Goal: Task Accomplishment & Management: Complete application form

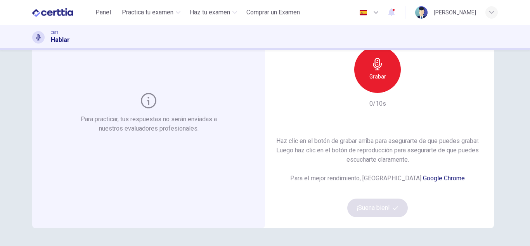
scroll to position [68, 0]
click at [361, 77] on div "Grabar" at bounding box center [377, 69] width 47 height 47
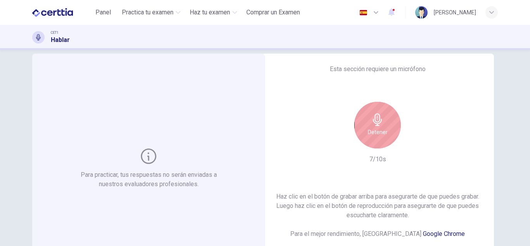
scroll to position [3, 0]
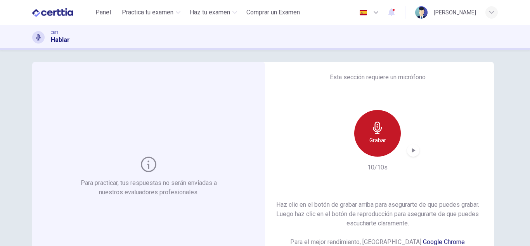
click at [383, 133] on div "Grabar" at bounding box center [377, 133] width 47 height 47
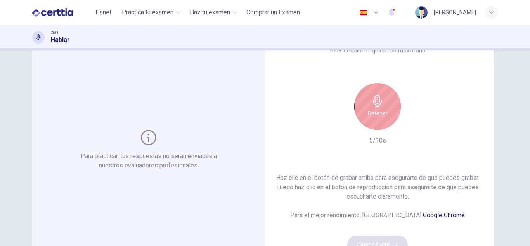
scroll to position [29, 0]
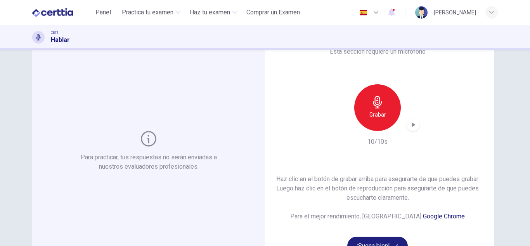
click at [410, 122] on icon "button" at bounding box center [414, 125] width 8 height 8
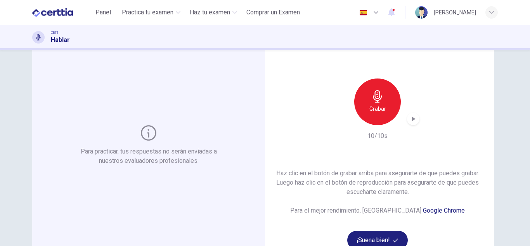
scroll to position [37, 0]
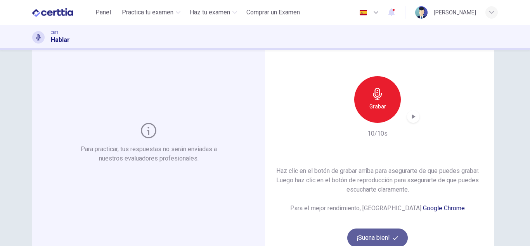
click at [372, 234] on button "¡Suena bien!" at bounding box center [378, 237] width 61 height 19
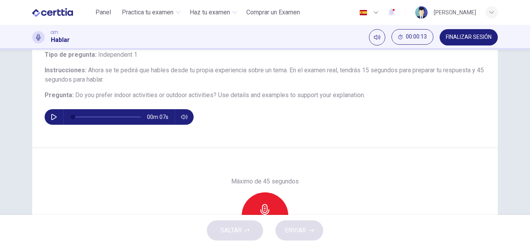
scroll to position [45, 0]
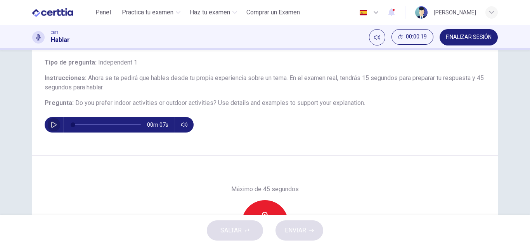
click at [51, 125] on icon "button" at bounding box center [53, 125] width 5 height 6
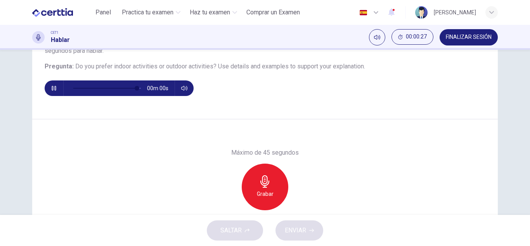
type input "*"
click at [260, 192] on h6 "Grabar" at bounding box center [265, 193] width 17 height 9
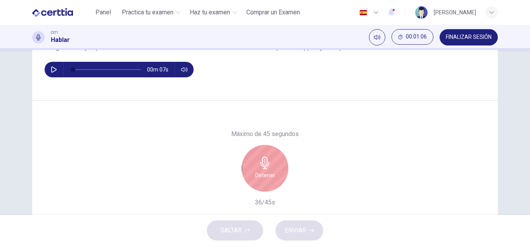
scroll to position [109, 0]
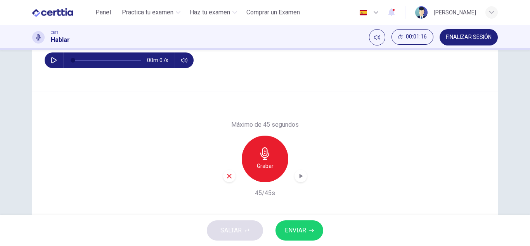
click at [301, 238] on button "ENVIAR" at bounding box center [300, 230] width 48 height 20
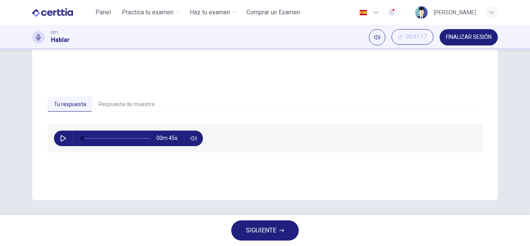
scroll to position [136, 0]
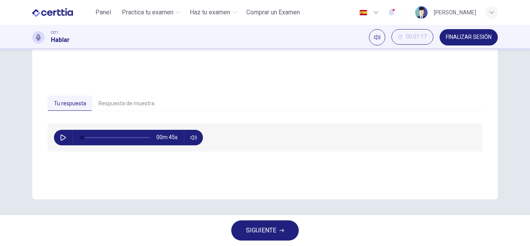
click at [62, 136] on icon "button" at bounding box center [63, 137] width 5 height 6
click at [62, 136] on icon "button" at bounding box center [63, 137] width 6 height 6
type input "*"
click at [282, 232] on icon "button" at bounding box center [282, 230] width 5 height 5
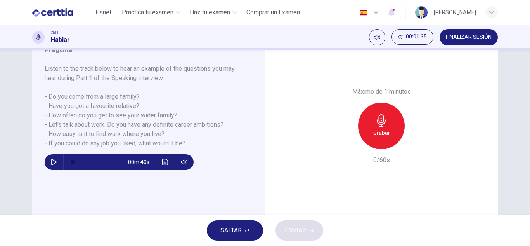
scroll to position [114, 0]
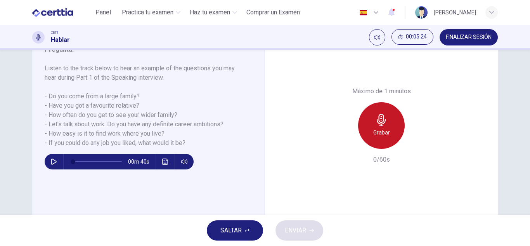
click at [385, 124] on icon "button" at bounding box center [381, 120] width 12 height 12
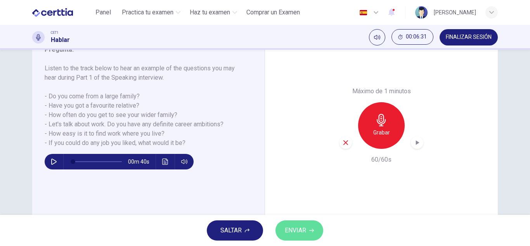
click at [294, 230] on span "ENVIAR" at bounding box center [295, 230] width 21 height 11
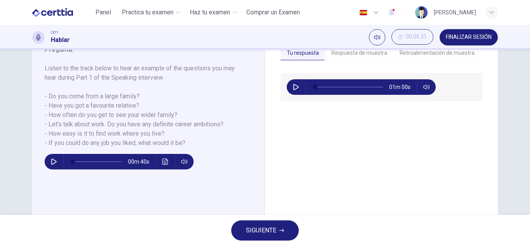
scroll to position [87, 0]
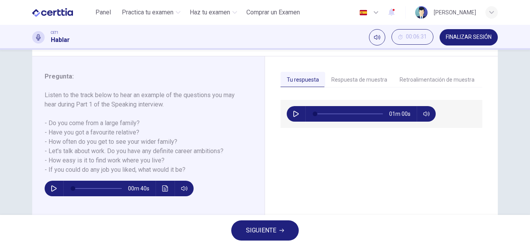
click at [258, 229] on span "SIGUIENTE" at bounding box center [261, 230] width 30 height 11
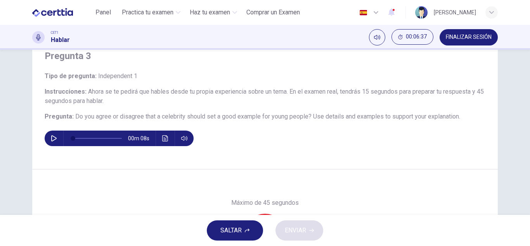
scroll to position [32, 0]
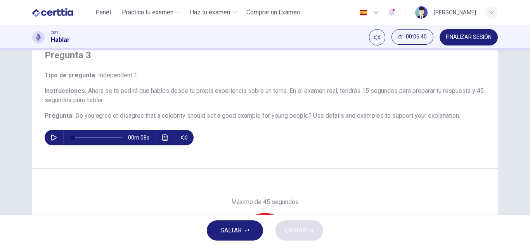
click at [45, 139] on div "00m 08s" at bounding box center [119, 138] width 149 height 16
click at [52, 136] on icon "button" at bounding box center [53, 137] width 5 height 6
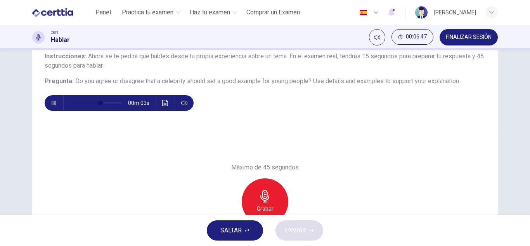
scroll to position [90, 0]
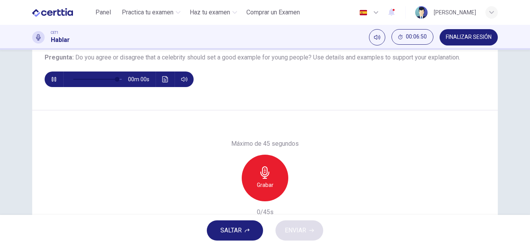
type input "*"
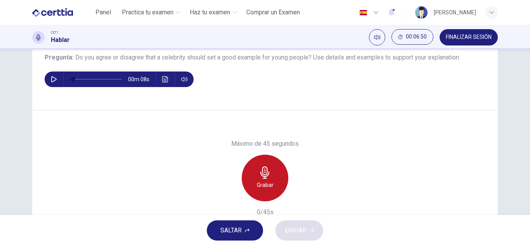
click at [264, 163] on div "Grabar" at bounding box center [265, 178] width 47 height 47
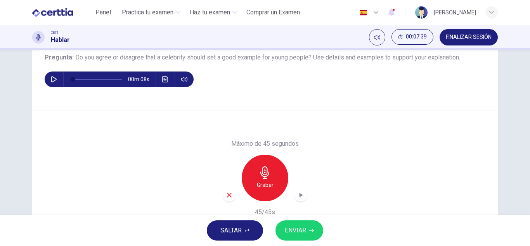
click at [301, 212] on div "Máximo de 45 segundos Grabar 45/45s" at bounding box center [265, 178] width 84 height 78
click at [297, 227] on span "ENVIAR" at bounding box center [295, 230] width 21 height 11
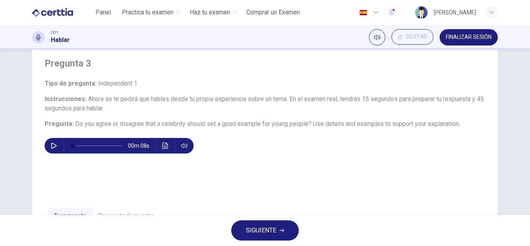
scroll to position [23, 0]
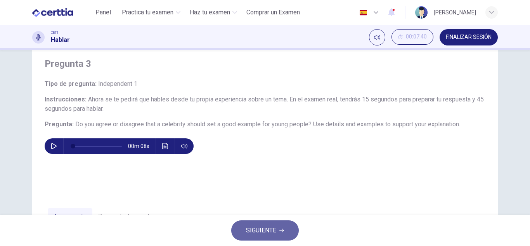
click at [257, 232] on span "SIGUIENTE" at bounding box center [261, 230] width 30 height 11
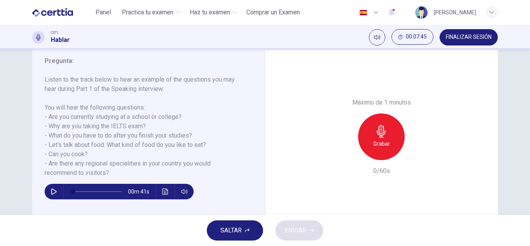
scroll to position [103, 0]
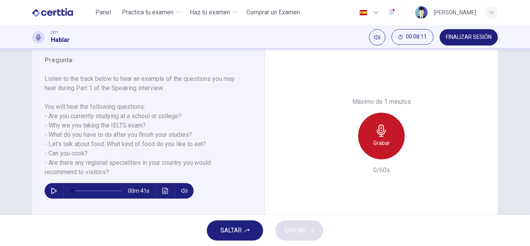
click at [364, 132] on div "Grabar" at bounding box center [381, 136] width 47 height 47
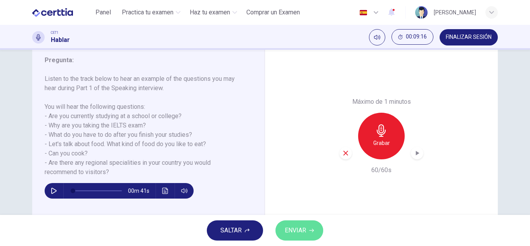
click at [302, 225] on span "ENVIAR" at bounding box center [295, 230] width 21 height 11
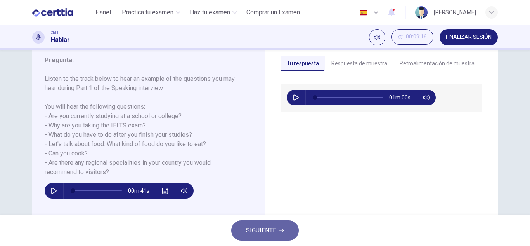
click at [265, 238] on button "SIGUIENTE" at bounding box center [265, 230] width 68 height 20
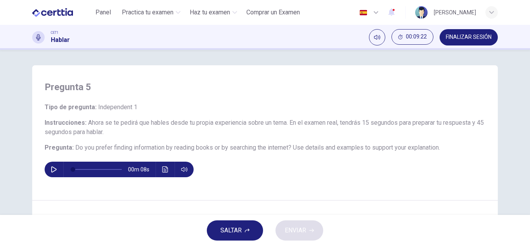
click at [51, 168] on icon "button" at bounding box center [54, 169] width 6 height 6
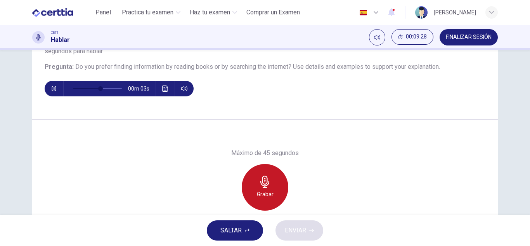
click at [271, 181] on div "Grabar" at bounding box center [265, 187] width 47 height 47
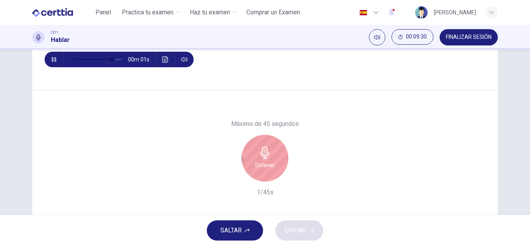
scroll to position [111, 0]
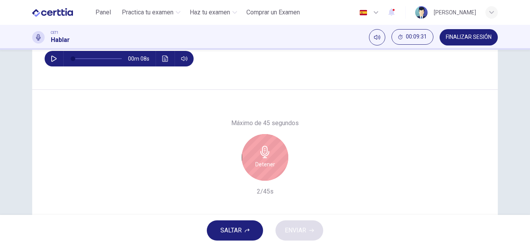
type input "*"
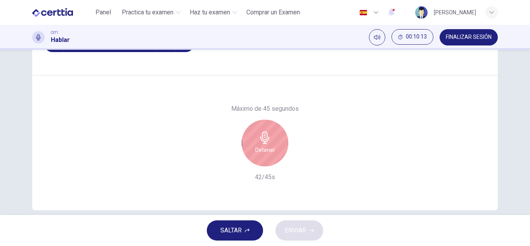
scroll to position [126, 0]
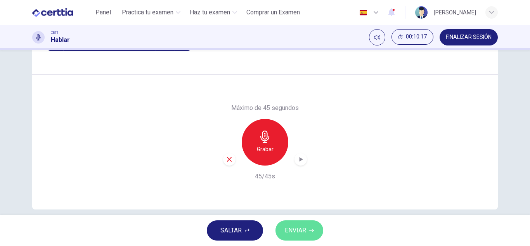
click at [306, 228] on span "ENVIAR" at bounding box center [295, 230] width 21 height 11
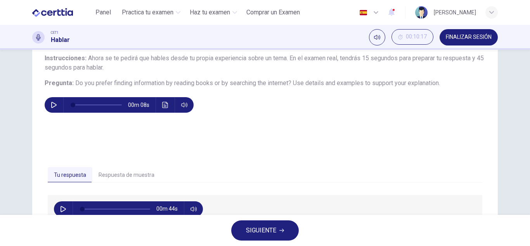
scroll to position [64, 0]
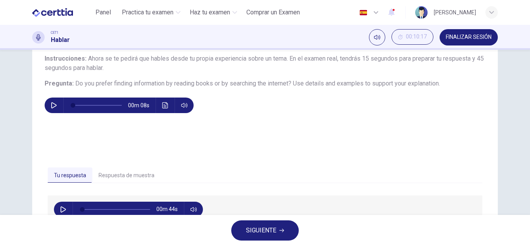
click at [255, 231] on span "SIGUIENTE" at bounding box center [261, 230] width 30 height 11
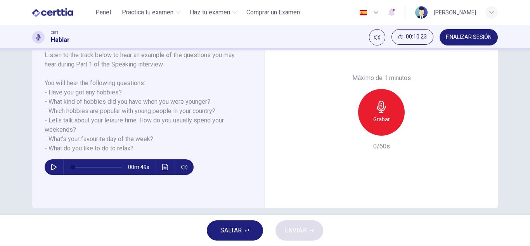
scroll to position [127, 0]
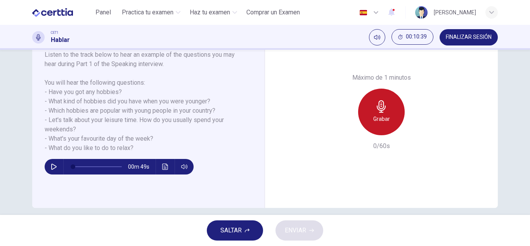
click at [379, 122] on h6 "Grabar" at bounding box center [382, 118] width 17 height 9
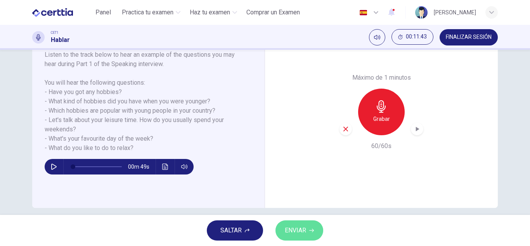
click at [302, 229] on span "ENVIAR" at bounding box center [295, 230] width 21 height 11
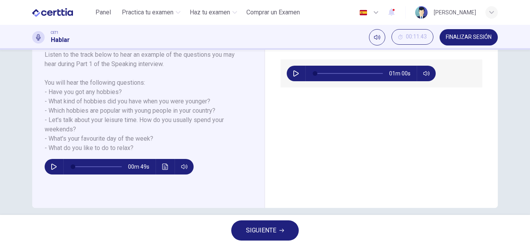
click at [471, 39] on span "FINALIZAR SESIÓN" at bounding box center [469, 37] width 46 height 6
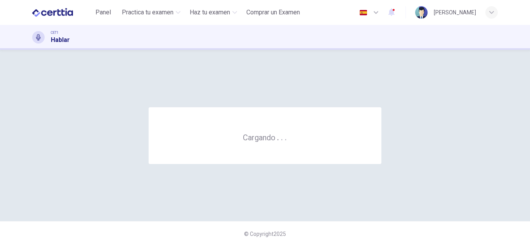
scroll to position [0, 0]
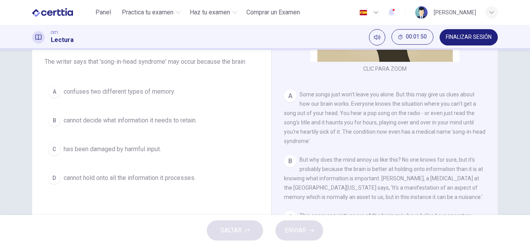
scroll to position [73, 0]
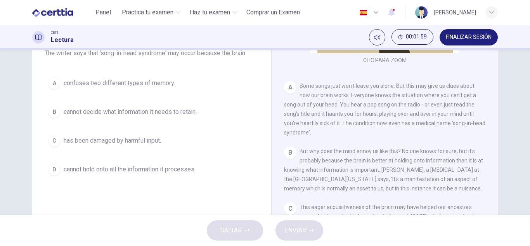
click at [131, 111] on span "cannot decide what information it needs to retain." at bounding box center [130, 111] width 133 height 9
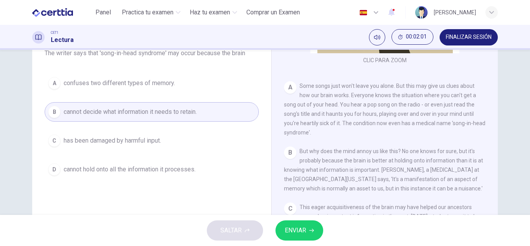
click at [303, 226] on span "ENVIAR" at bounding box center [295, 230] width 21 height 11
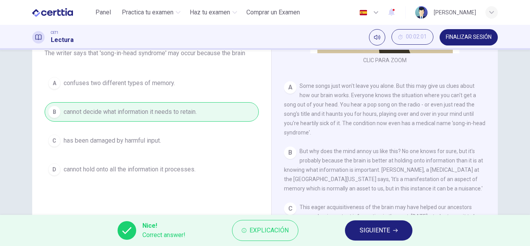
click at [364, 231] on span "SIGUIENTE" at bounding box center [375, 230] width 30 height 11
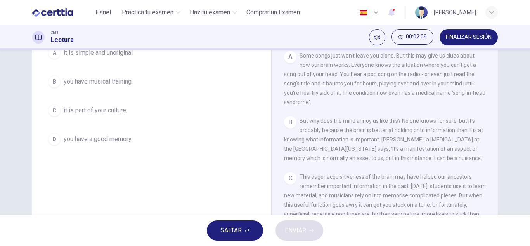
scroll to position [136, 0]
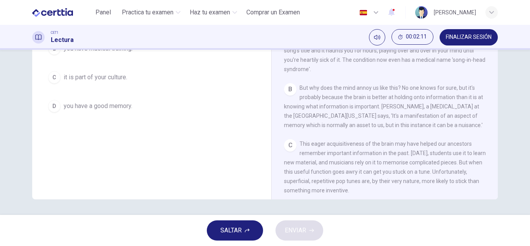
drag, startPoint x: 305, startPoint y: 118, endPoint x: 353, endPoint y: 139, distance: 51.8
click at [353, 139] on div "CLIC PARA ZOOM Clic para zoom A Some songs just won't leave you alone. But this…" at bounding box center [390, 82] width 212 height 236
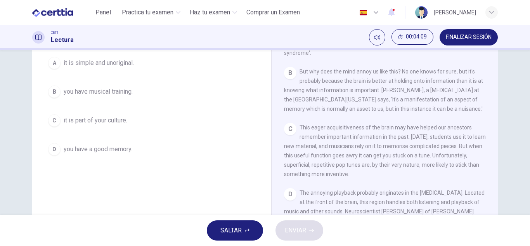
scroll to position [92, 0]
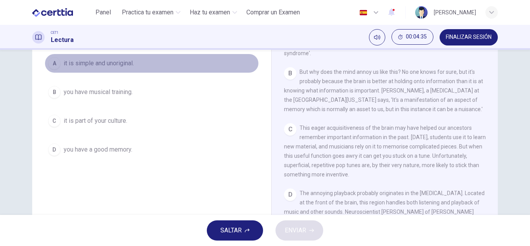
click at [120, 56] on button "A it is simple and unoriginal." at bounding box center [152, 63] width 214 height 19
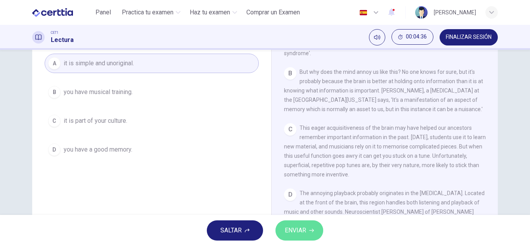
click at [291, 226] on span "ENVIAR" at bounding box center [295, 230] width 21 height 11
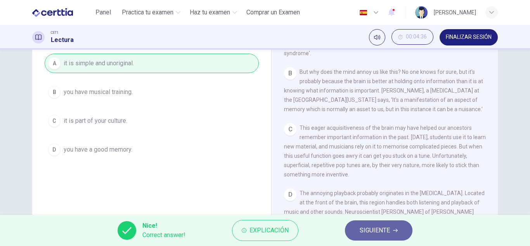
click at [367, 222] on button "SIGUIENTE" at bounding box center [379, 230] width 68 height 20
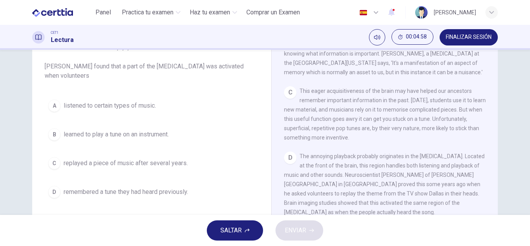
scroll to position [241, 0]
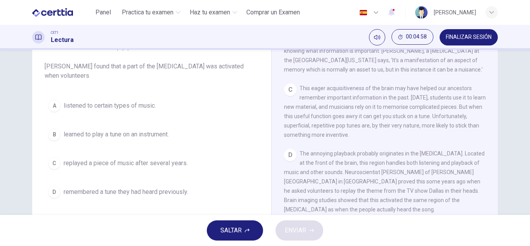
click at [348, 182] on span "The annoying playback probably originates in the [MEDICAL_DATA]. Located at the…" at bounding box center [384, 181] width 201 height 62
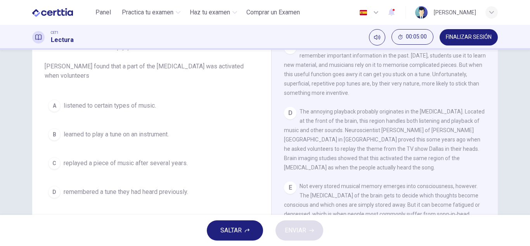
scroll to position [283, 0]
click at [173, 158] on button "C replayed a piece of music after several years." at bounding box center [152, 162] width 214 height 19
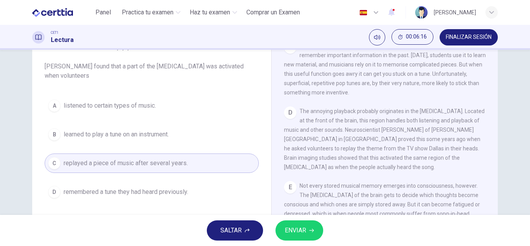
click at [328, 240] on div "SALTAR ENVIAR" at bounding box center [265, 230] width 530 height 31
click at [314, 235] on button "ENVIAR" at bounding box center [300, 230] width 48 height 20
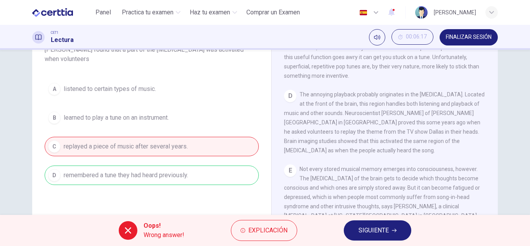
scroll to position [76, 0]
click at [355, 231] on button "SIGUIENTE" at bounding box center [378, 230] width 68 height 20
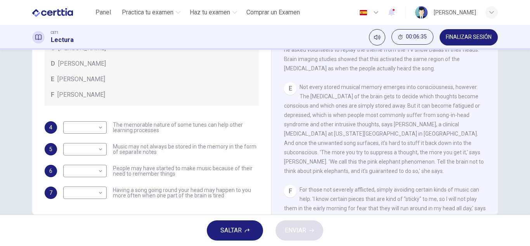
scroll to position [320, 0]
click at [71, 151] on body "Este sitio utiliza cookies, como se explica en nuestra Política de Privacidad .…" at bounding box center [265, 123] width 530 height 246
click at [27, 148] on div at bounding box center [265, 123] width 530 height 246
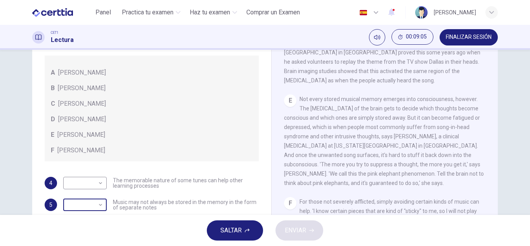
scroll to position [136, 0]
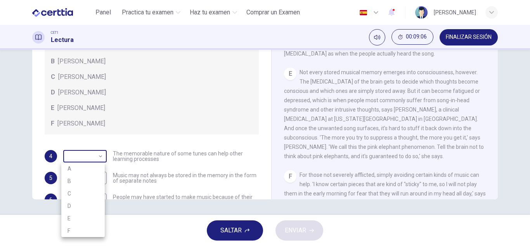
click at [88, 155] on body "Este sitio utiliza cookies, como se explica en nuestra Política de Privacidad .…" at bounding box center [265, 123] width 530 height 246
click at [80, 179] on li "B" at bounding box center [82, 181] width 43 height 12
type input "*"
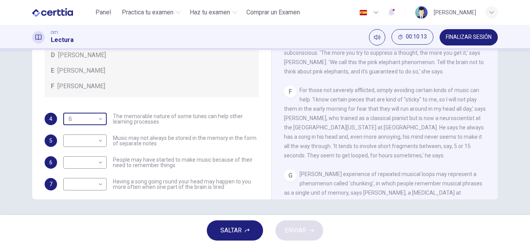
scroll to position [43, 0]
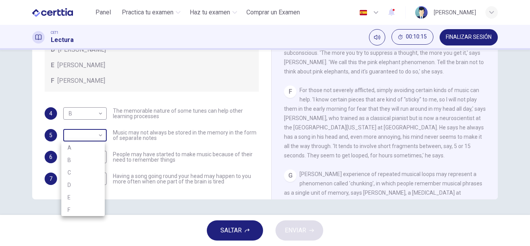
click at [71, 138] on body "Este sitio utiliza cookies, como se explica en nuestra Política de Privacidad .…" at bounding box center [265, 123] width 530 height 246
click at [69, 159] on li "B" at bounding box center [82, 160] width 43 height 12
type input "*"
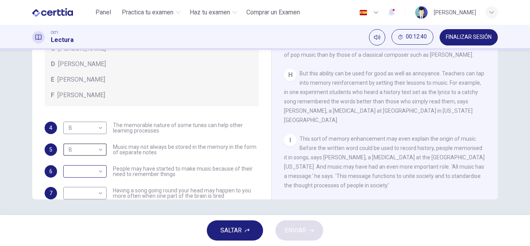
scroll to position [28, 0]
click at [91, 172] on body "Este sitio utiliza cookies, como se explica en nuestra Política de Privacidad .…" at bounding box center [265, 123] width 530 height 246
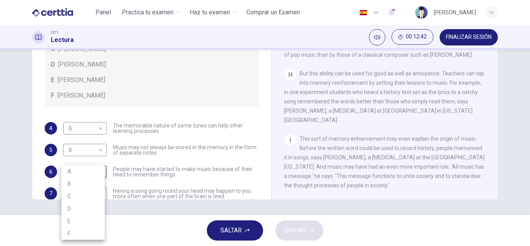
click at [71, 197] on li "C" at bounding box center [82, 196] width 43 height 12
type input "*"
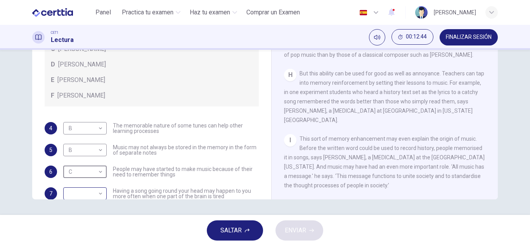
click at [80, 188] on body "Este sitio utiliza cookies, como se explica en nuestra Política de Privacidad .…" at bounding box center [265, 123] width 530 height 246
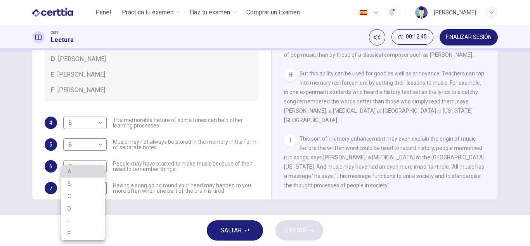
click at [74, 169] on li "A" at bounding box center [82, 171] width 43 height 12
type input "*"
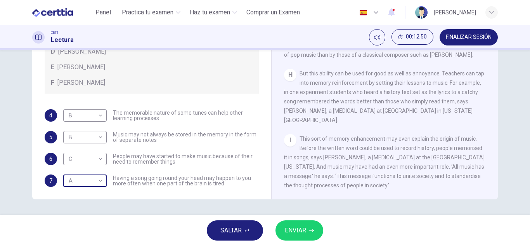
scroll to position [38, 0]
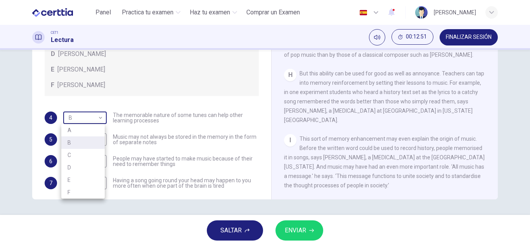
click at [98, 122] on body "Este sitio utiliza cookies, como se explica en nuestra Política de Privacidad .…" at bounding box center [265, 123] width 530 height 246
click at [78, 169] on li "D" at bounding box center [82, 167] width 43 height 12
type input "*"
click at [307, 232] on button "ENVIAR" at bounding box center [300, 230] width 48 height 20
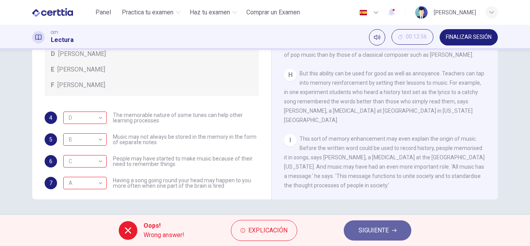
click at [383, 232] on span "SIGUIENTE" at bounding box center [374, 230] width 30 height 11
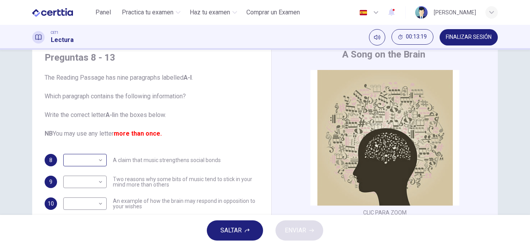
scroll to position [63, 0]
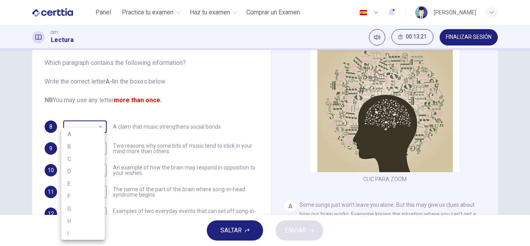
click at [90, 129] on body "Este sitio utiliza cookies, como se explica en nuestra Política de Privacidad .…" at bounding box center [265, 123] width 530 height 246
click at [193, 121] on div at bounding box center [265, 123] width 530 height 246
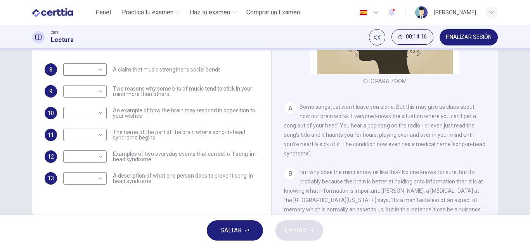
scroll to position [120, 0]
click at [82, 151] on body "Este sitio utiliza cookies, como se explica en nuestra Política de Privacidad .…" at bounding box center [265, 123] width 530 height 246
click at [75, 130] on li "A" at bounding box center [82, 134] width 43 height 12
type input "*"
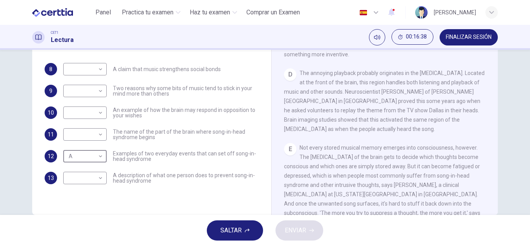
scroll to position [265, 0]
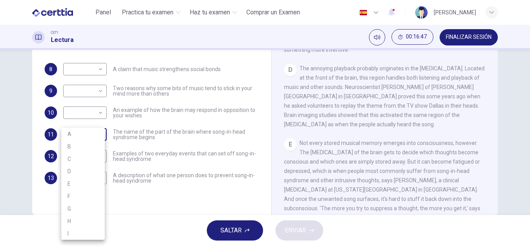
click at [80, 137] on body "Este sitio utiliza cookies, como se explica en nuestra Política de Privacidad .…" at bounding box center [265, 123] width 530 height 246
click at [71, 170] on li "D" at bounding box center [82, 171] width 43 height 12
type input "*"
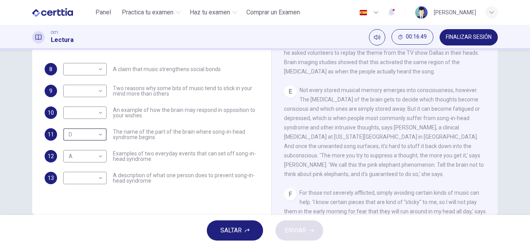
scroll to position [318, 0]
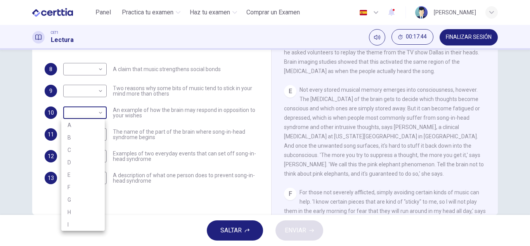
click at [80, 114] on body "Este sitio utiliza cookies, como se explica en nuestra Política de Privacidad .…" at bounding box center [265, 123] width 530 height 246
click at [78, 177] on li "E" at bounding box center [82, 175] width 43 height 12
type input "*"
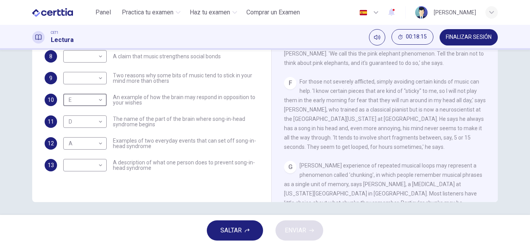
scroll to position [136, 0]
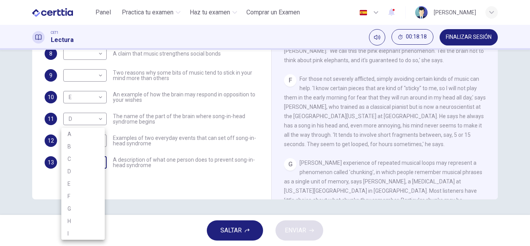
click at [87, 161] on body "Este sitio utiliza cookies, como se explica en nuestra Política de Privacidad .…" at bounding box center [265, 123] width 530 height 246
click at [80, 195] on li "F" at bounding box center [82, 196] width 43 height 12
type input "*"
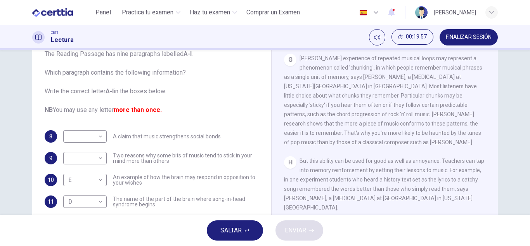
scroll to position [603, 0]
click at [93, 156] on body "Este sitio utiliza cookies, como se explica en nuestra Política de Privacidad .…" at bounding box center [265, 123] width 530 height 246
click at [79, 210] on li "G" at bounding box center [82, 208] width 43 height 12
type input "*"
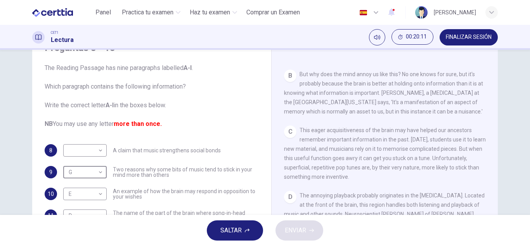
scroll to position [220, 0]
click at [82, 145] on body "Este sitio utiliza cookies, como se explica en nuestra Política de Privacidad .…" at bounding box center [265, 123] width 530 height 246
click at [88, 153] on li "C" at bounding box center [82, 159] width 43 height 12
type input "*"
click at [286, 233] on span "ENVIAR" at bounding box center [295, 230] width 21 height 11
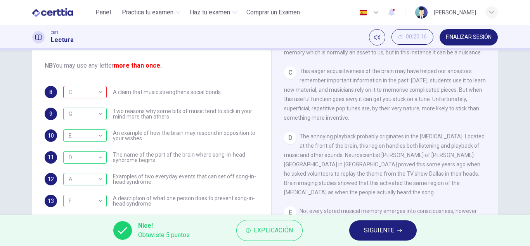
scroll to position [107, 0]
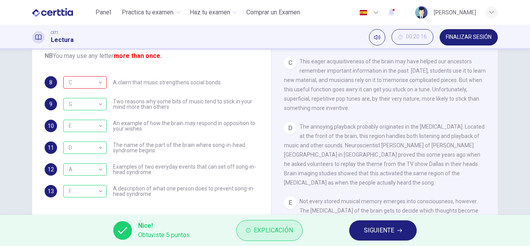
click at [259, 226] on span "Explicación" at bounding box center [273, 230] width 39 height 11
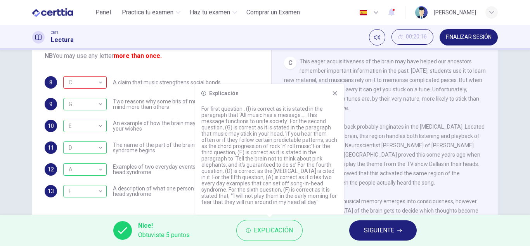
click at [331, 90] on div "Explicación" at bounding box center [270, 93] width 137 height 6
click at [335, 90] on icon at bounding box center [335, 93] width 6 height 6
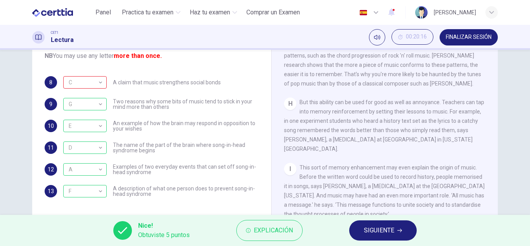
scroll to position [136, 0]
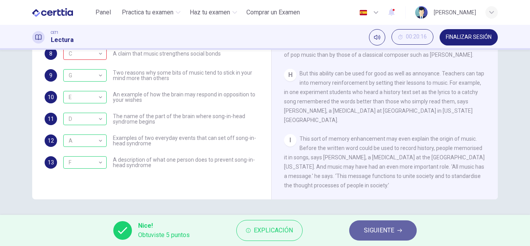
click at [366, 229] on span "SIGUIENTE" at bounding box center [379, 230] width 30 height 11
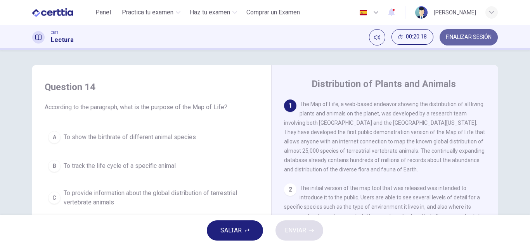
click at [465, 37] on span "FINALIZAR SESIÓN" at bounding box center [469, 37] width 46 height 6
